Goal: Entertainment & Leisure: Browse casually

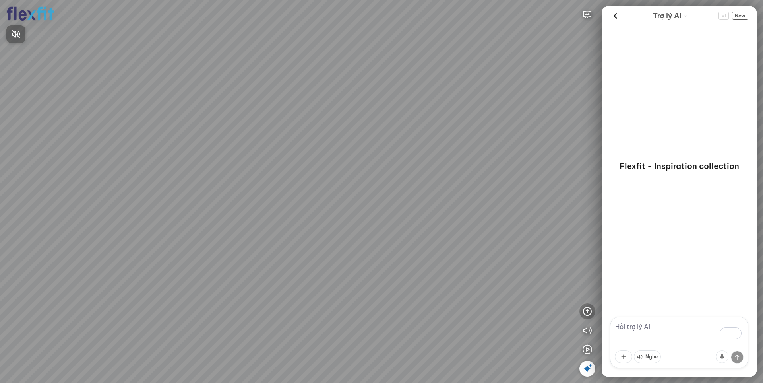
click at [589, 304] on div at bounding box center [381, 191] width 763 height 383
click at [588, 310] on icon "button" at bounding box center [587, 311] width 10 height 10
click at [588, 270] on icon "button" at bounding box center [587, 273] width 10 height 10
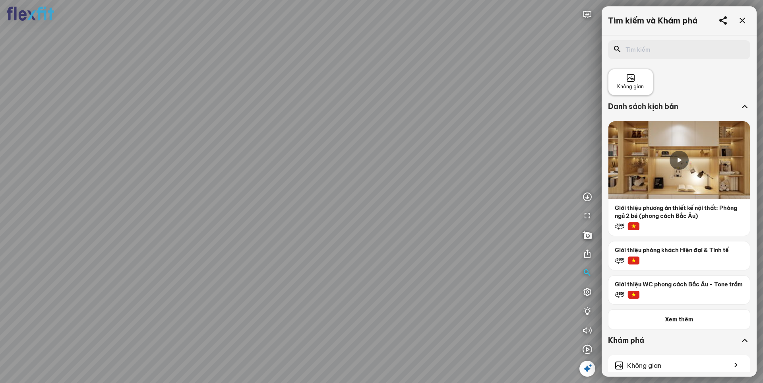
click at [643, 85] on span "Không gian" at bounding box center [630, 87] width 27 height 8
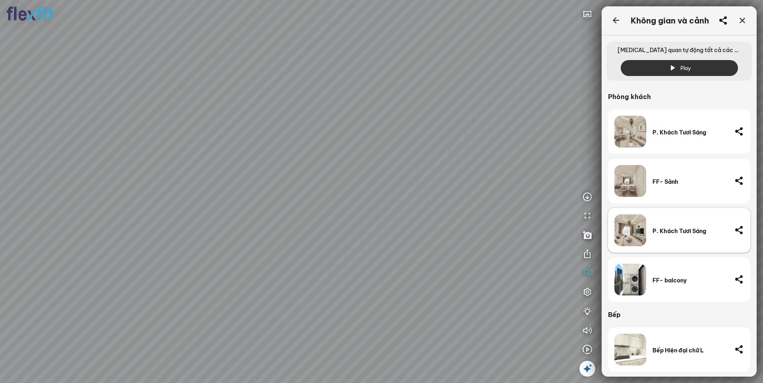
click at [659, 236] on div "P. Khách Tươi Sáng" at bounding box center [689, 230] width 75 height 32
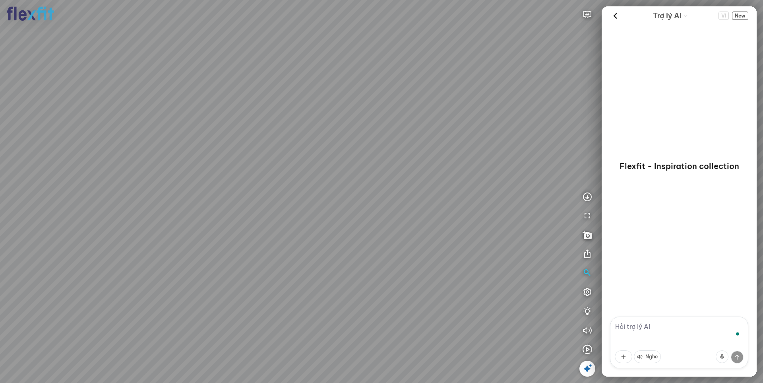
drag, startPoint x: 340, startPoint y: 202, endPoint x: 364, endPoint y: 219, distance: 29.1
click at [364, 219] on div at bounding box center [381, 191] width 763 height 383
click at [585, 269] on icon "button" at bounding box center [587, 273] width 10 height 10
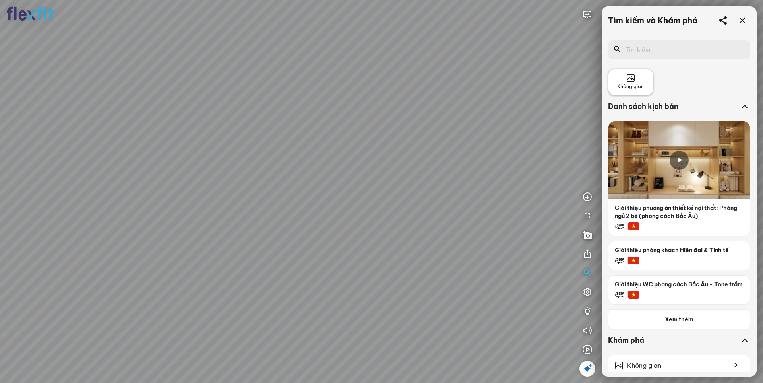
click at [626, 79] on icon at bounding box center [631, 78] width 10 height 10
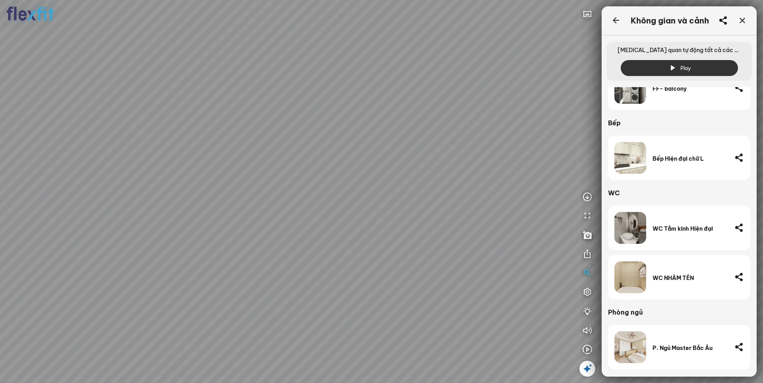
scroll to position [199, 0]
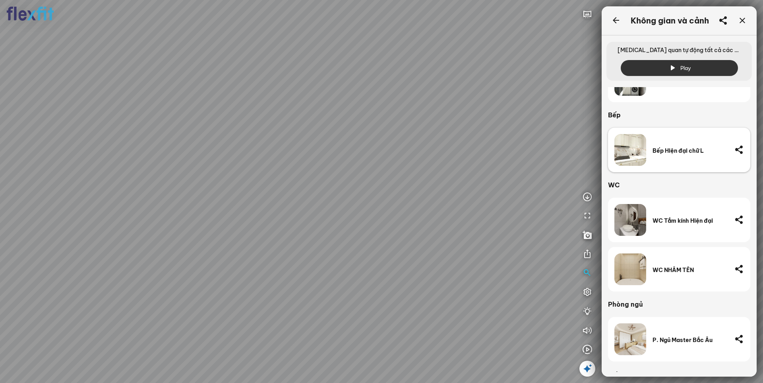
click at [681, 152] on div "Bếp Hiện đại chữ L" at bounding box center [689, 150] width 75 height 7
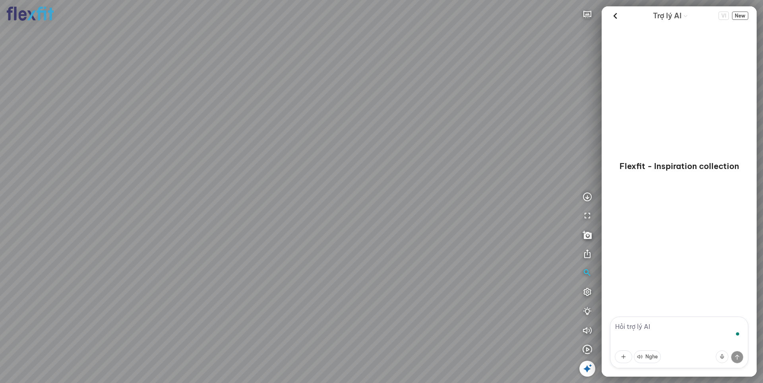
drag, startPoint x: 290, startPoint y: 204, endPoint x: 391, endPoint y: 147, distance: 115.7
click at [420, 142] on div at bounding box center [381, 191] width 763 height 383
drag, startPoint x: 381, startPoint y: 153, endPoint x: 230, endPoint y: 168, distance: 151.7
click at [232, 168] on div at bounding box center [381, 191] width 763 height 383
drag, startPoint x: 304, startPoint y: 138, endPoint x: 351, endPoint y: 226, distance: 100.1
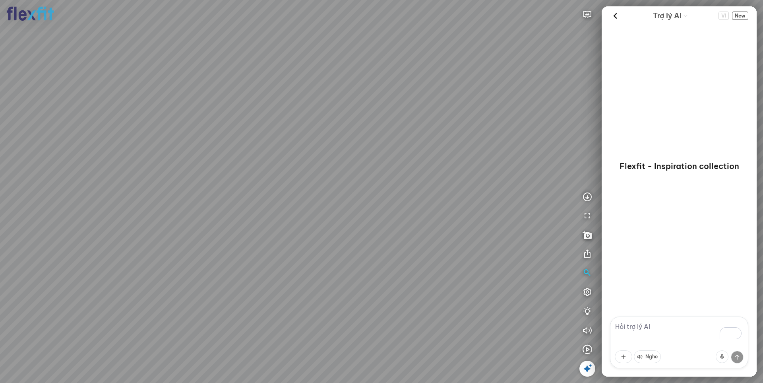
click at [351, 226] on div at bounding box center [381, 191] width 763 height 383
drag, startPoint x: 367, startPoint y: 178, endPoint x: 331, endPoint y: 199, distance: 42.0
click at [331, 199] on div at bounding box center [381, 191] width 763 height 383
drag, startPoint x: 483, startPoint y: 243, endPoint x: 540, endPoint y: 247, distance: 57.7
click at [575, 257] on div at bounding box center [381, 191] width 763 height 383
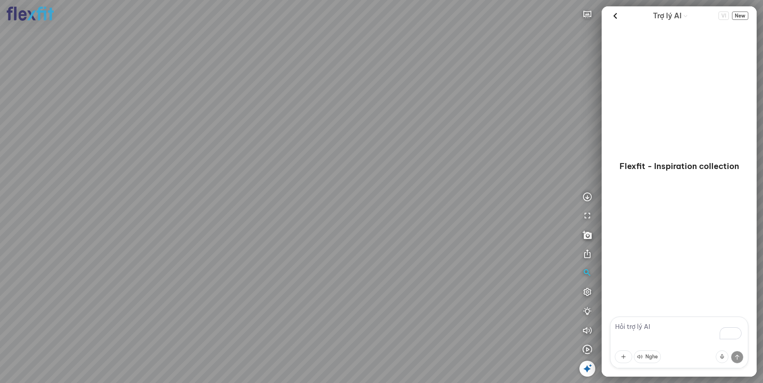
click at [449, 231] on div at bounding box center [381, 191] width 763 height 383
drag, startPoint x: 431, startPoint y: 226, endPoint x: 420, endPoint y: 230, distance: 12.6
click at [420, 230] on div at bounding box center [381, 191] width 763 height 383
click at [588, 334] on icon "button" at bounding box center [587, 330] width 10 height 10
click at [584, 310] on div at bounding box center [381, 191] width 763 height 383
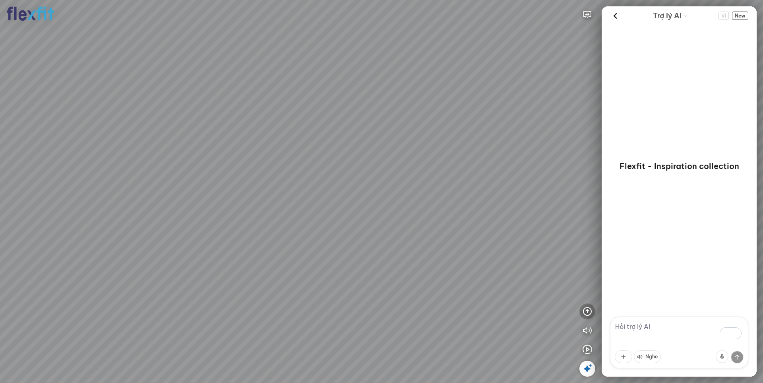
click at [585, 309] on icon "button" at bounding box center [587, 311] width 10 height 10
click at [588, 273] on icon "button" at bounding box center [587, 273] width 10 height 10
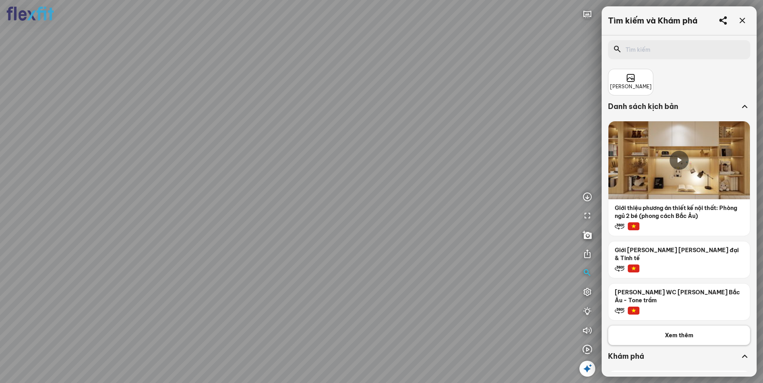
click at [676, 331] on span "Xem thêm" at bounding box center [679, 335] width 29 height 8
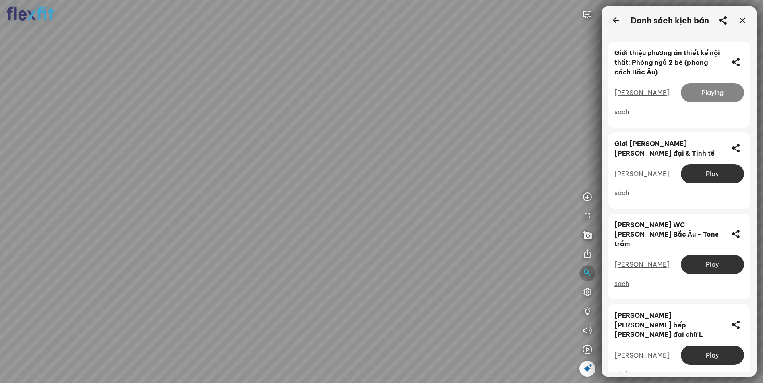
click at [588, 273] on icon "button" at bounding box center [587, 273] width 10 height 10
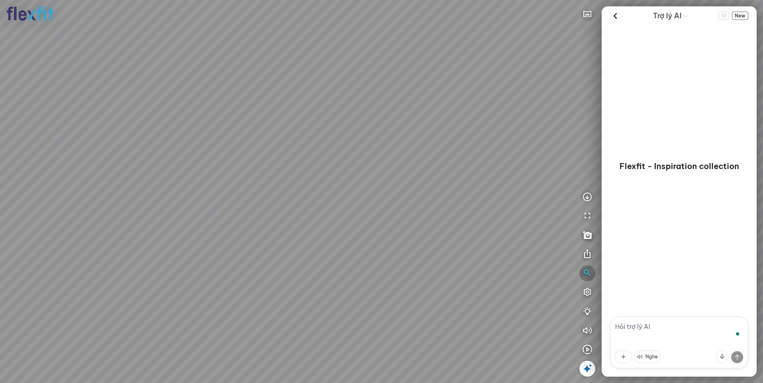
click at [587, 268] on icon "button" at bounding box center [587, 273] width 10 height 10
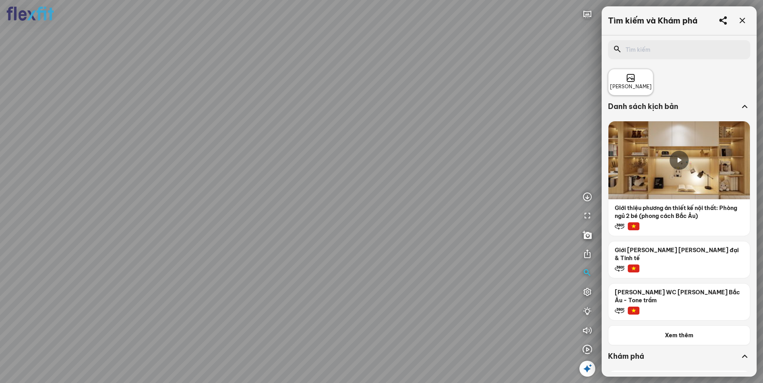
click at [640, 88] on span "Không gian" at bounding box center [631, 87] width 42 height 8
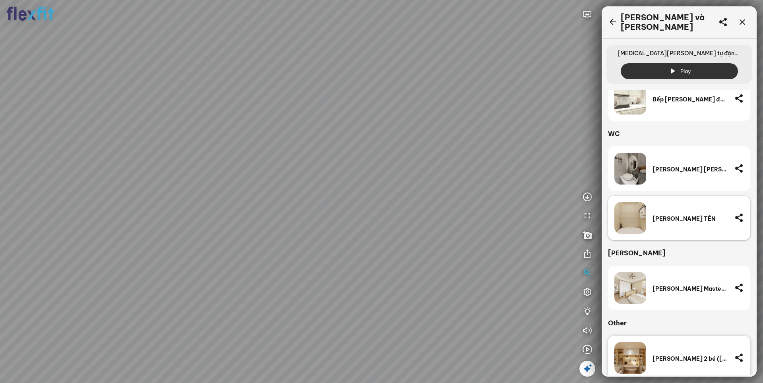
scroll to position [261, 0]
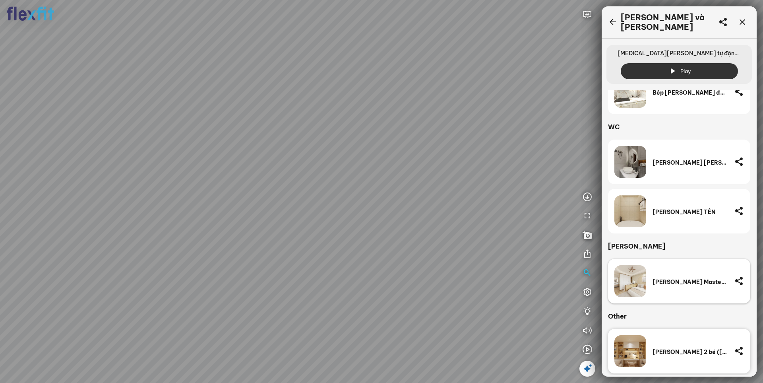
click at [674, 280] on div "P. Ngủ Master Bắc Âu" at bounding box center [689, 281] width 75 height 7
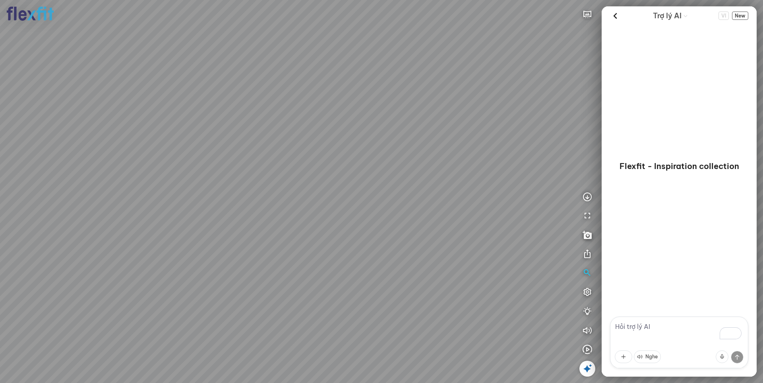
drag, startPoint x: 292, startPoint y: 175, endPoint x: 354, endPoint y: 198, distance: 66.3
click at [354, 198] on div at bounding box center [381, 191] width 763 height 383
drag, startPoint x: 298, startPoint y: 168, endPoint x: 373, endPoint y: 160, distance: 75.2
click at [373, 160] on div at bounding box center [381, 191] width 763 height 383
drag, startPoint x: 237, startPoint y: 157, endPoint x: 300, endPoint y: 157, distance: 63.2
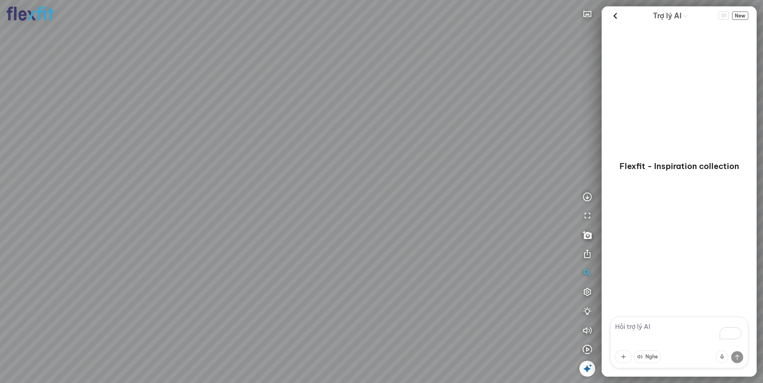
click at [300, 157] on div at bounding box center [381, 191] width 763 height 383
drag, startPoint x: 318, startPoint y: 245, endPoint x: 383, endPoint y: 214, distance: 72.3
click at [383, 214] on div at bounding box center [381, 191] width 763 height 383
drag, startPoint x: 391, startPoint y: 199, endPoint x: 454, endPoint y: 132, distance: 91.6
click at [454, 132] on div at bounding box center [381, 191] width 763 height 383
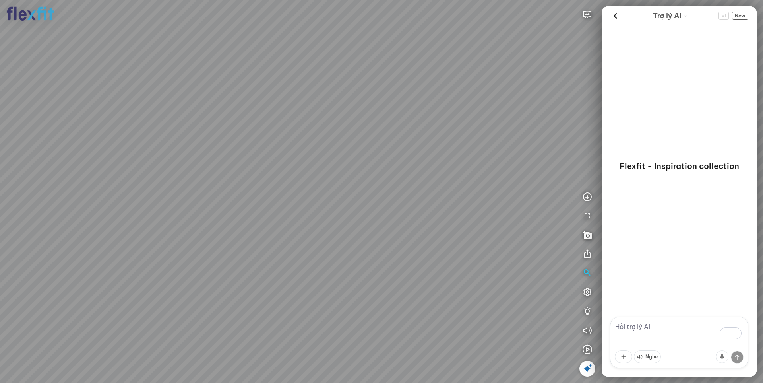
drag, startPoint x: 455, startPoint y: 135, endPoint x: 393, endPoint y: 205, distance: 92.8
click at [394, 203] on div at bounding box center [381, 191] width 763 height 383
drag, startPoint x: 421, startPoint y: 152, endPoint x: 433, endPoint y: 112, distance: 42.2
click at [433, 112] on div at bounding box center [381, 191] width 763 height 383
drag, startPoint x: 409, startPoint y: 161, endPoint x: 467, endPoint y: 162, distance: 58.4
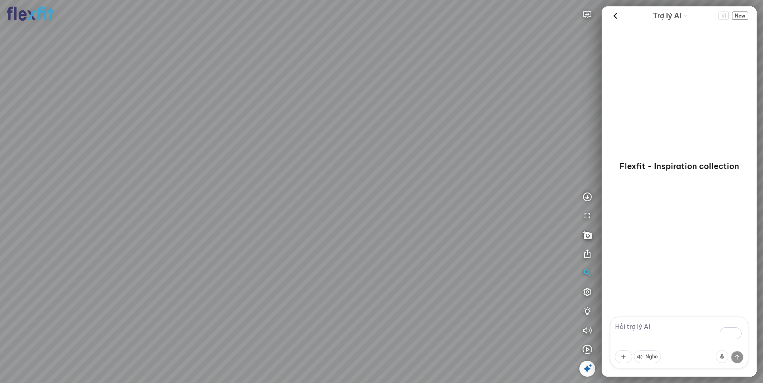
click at [467, 162] on div at bounding box center [381, 191] width 763 height 383
drag, startPoint x: 404, startPoint y: 160, endPoint x: 516, endPoint y: 139, distance: 114.3
click at [516, 139] on div at bounding box center [381, 191] width 763 height 383
drag, startPoint x: 422, startPoint y: 134, endPoint x: 332, endPoint y: 125, distance: 90.3
click at [322, 123] on div at bounding box center [381, 191] width 763 height 383
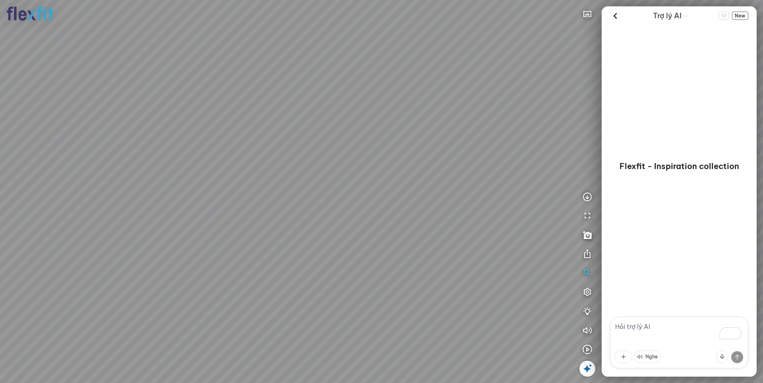
drag, startPoint x: 431, startPoint y: 185, endPoint x: 274, endPoint y: 157, distance: 160.2
click at [275, 157] on div at bounding box center [381, 191] width 763 height 383
drag, startPoint x: 319, startPoint y: 150, endPoint x: 222, endPoint y: 152, distance: 97.0
click at [223, 152] on div at bounding box center [381, 191] width 763 height 383
drag, startPoint x: 392, startPoint y: 172, endPoint x: 458, endPoint y: 186, distance: 68.3
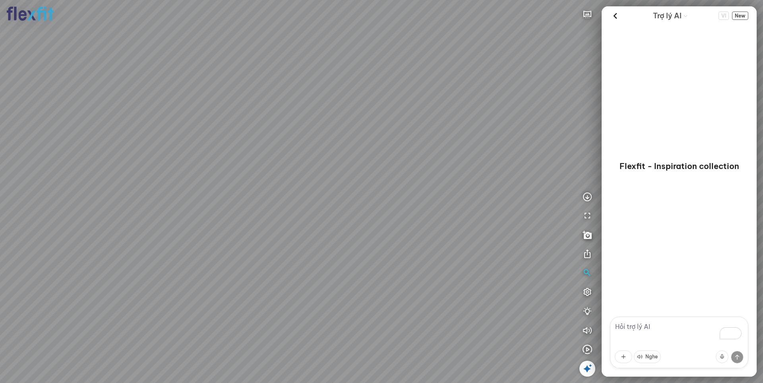
click at [451, 184] on div at bounding box center [381, 191] width 763 height 383
drag, startPoint x: 344, startPoint y: 133, endPoint x: 469, endPoint y: 111, distance: 126.3
click at [469, 111] on div at bounding box center [381, 191] width 763 height 383
drag, startPoint x: 348, startPoint y: 136, endPoint x: 442, endPoint y: 188, distance: 107.8
click at [442, 188] on div at bounding box center [381, 191] width 763 height 383
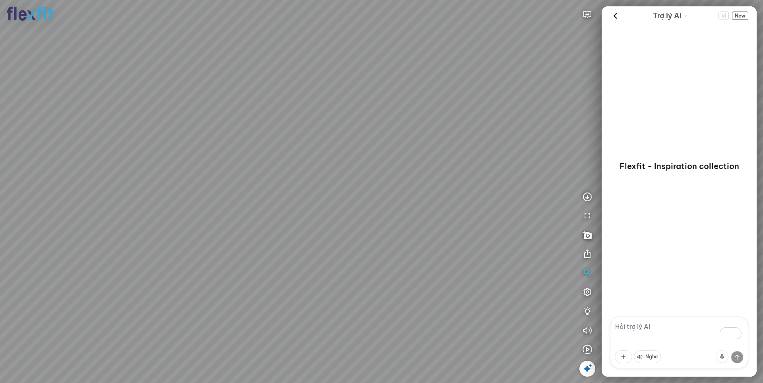
drag, startPoint x: 436, startPoint y: 191, endPoint x: 382, endPoint y: 175, distance: 55.9
click at [382, 175] on div at bounding box center [381, 191] width 763 height 383
drag, startPoint x: 462, startPoint y: 162, endPoint x: 436, endPoint y: 163, distance: 26.2
click at [436, 163] on div at bounding box center [381, 191] width 763 height 383
drag, startPoint x: 338, startPoint y: 149, endPoint x: 312, endPoint y: 178, distance: 38.5
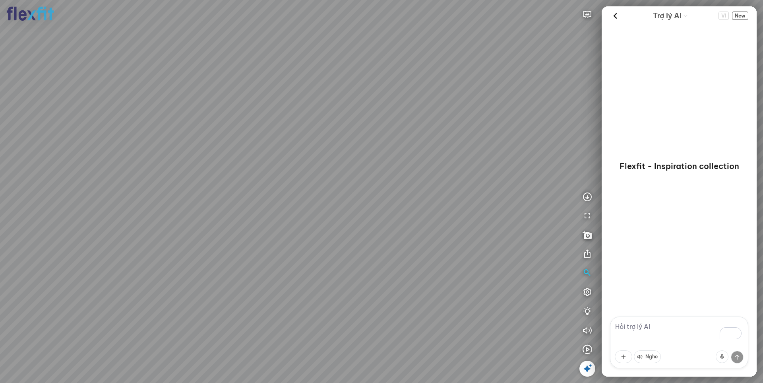
click at [312, 178] on div at bounding box center [381, 191] width 763 height 383
